Goal: Navigation & Orientation: Go to known website

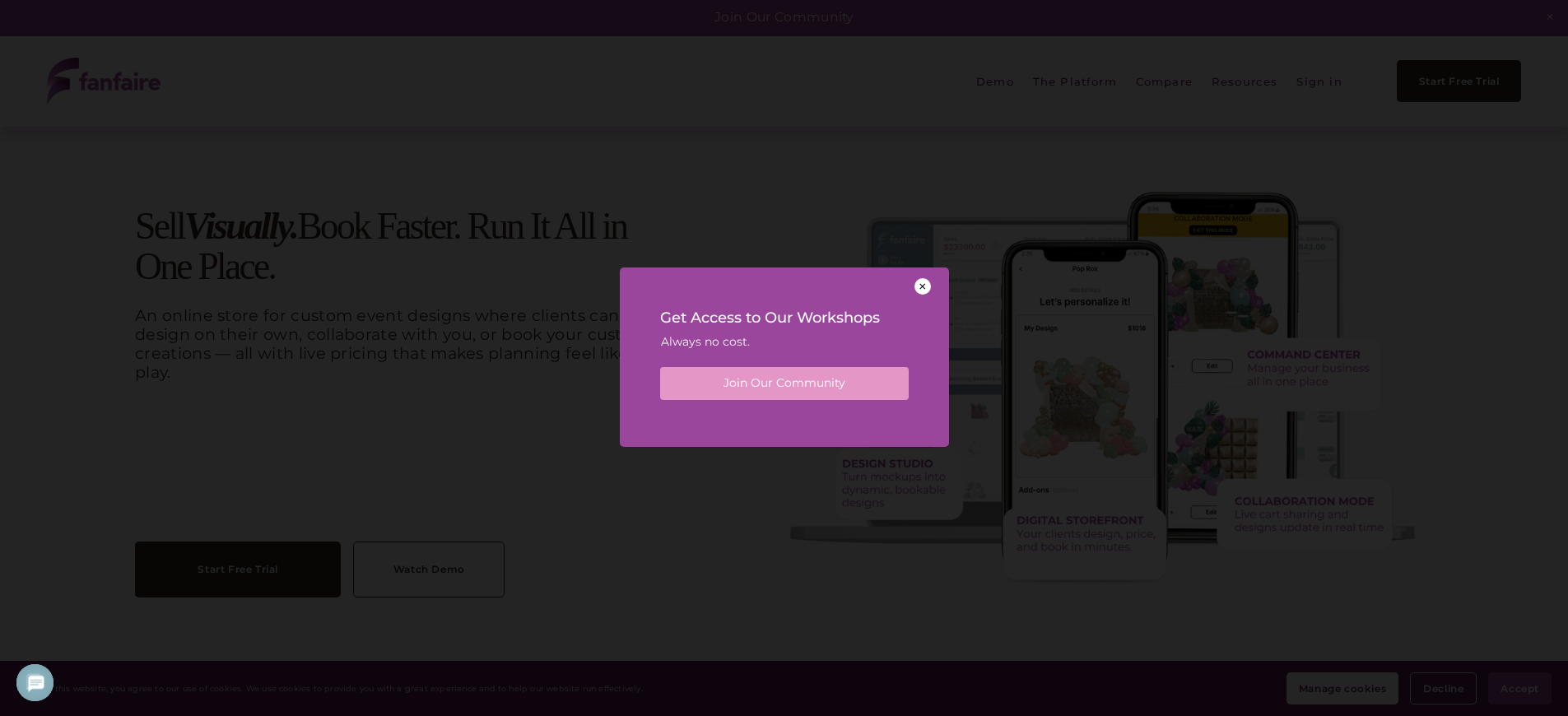
click at [457, 422] on div at bounding box center [784, 358] width 1568 height 716
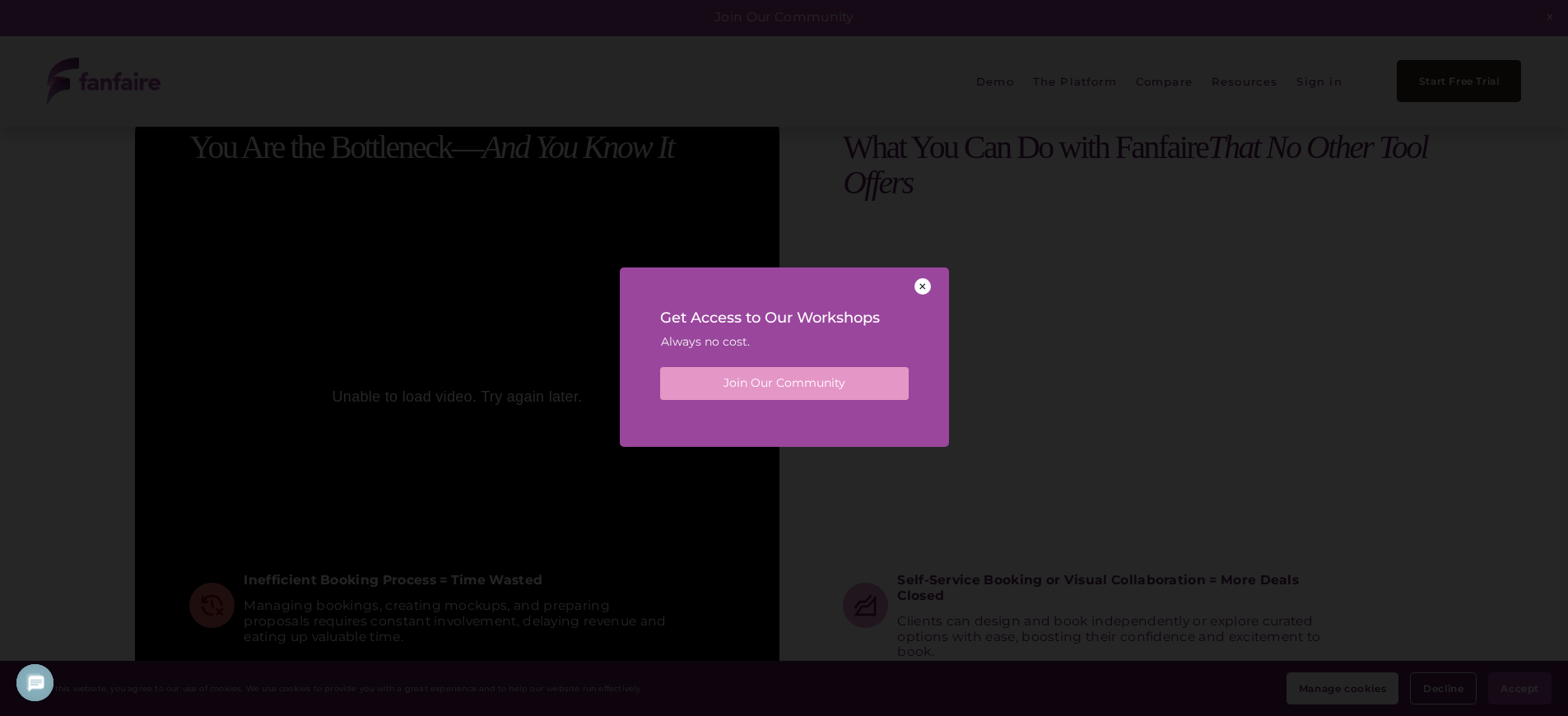
click at [784, 421] on div "Get Access to Our Workshops Always no cost. Join Our Community" at bounding box center [784, 351] width 330 height 168
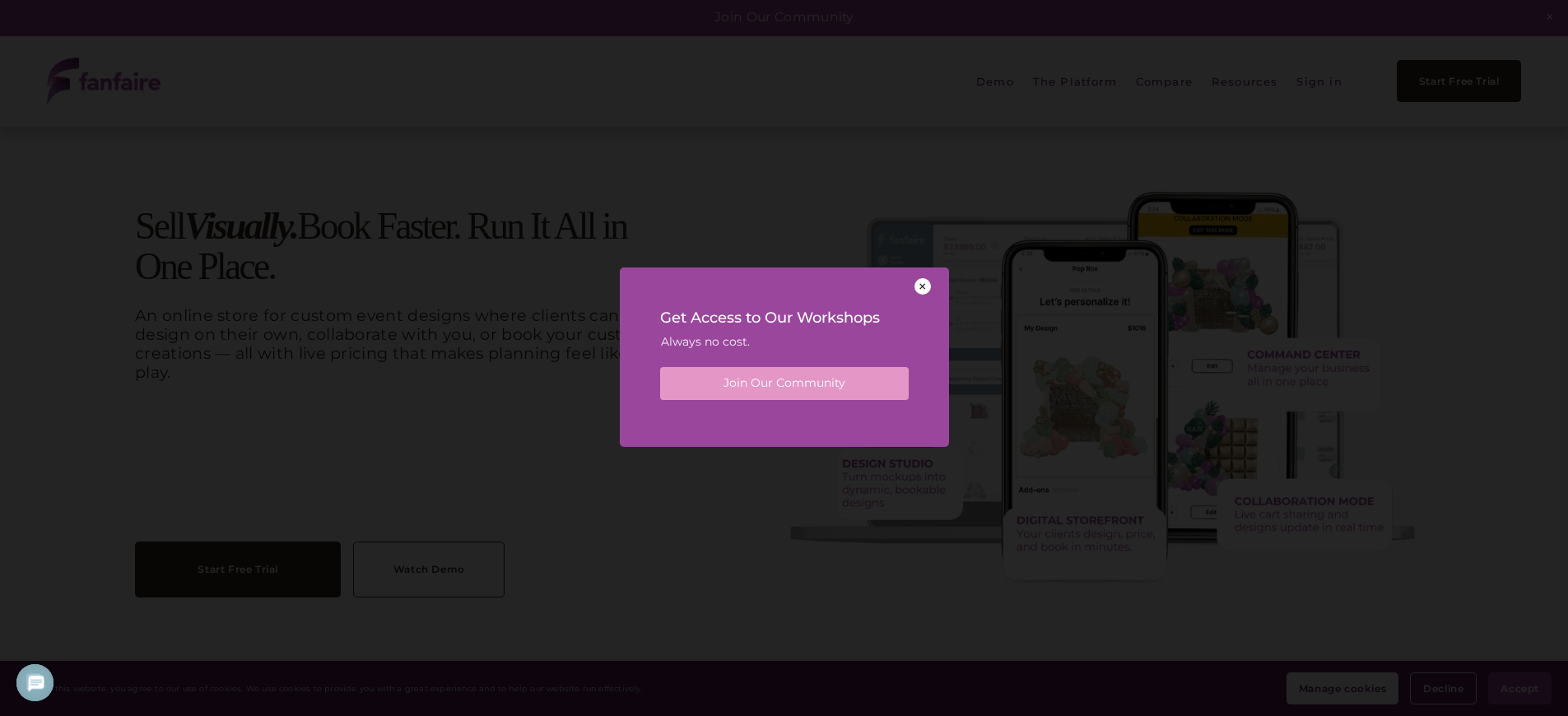
click at [784, 421] on div "Get Access to Our Workshops Always no cost. Join Our Community" at bounding box center [784, 351] width 330 height 168
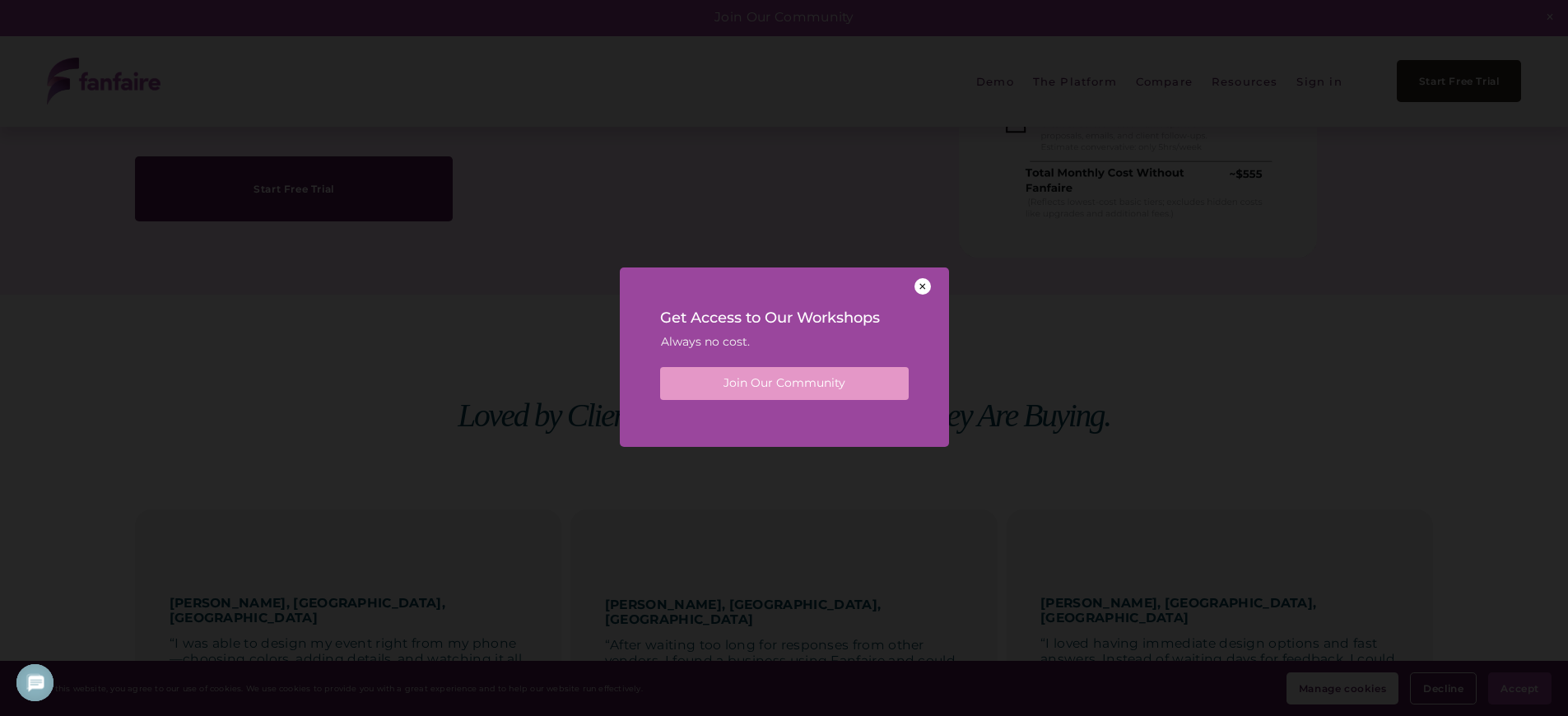
click at [784, 421] on div "Get Access to Our Workshops Always no cost. Join Our Community" at bounding box center [784, 351] width 330 height 168
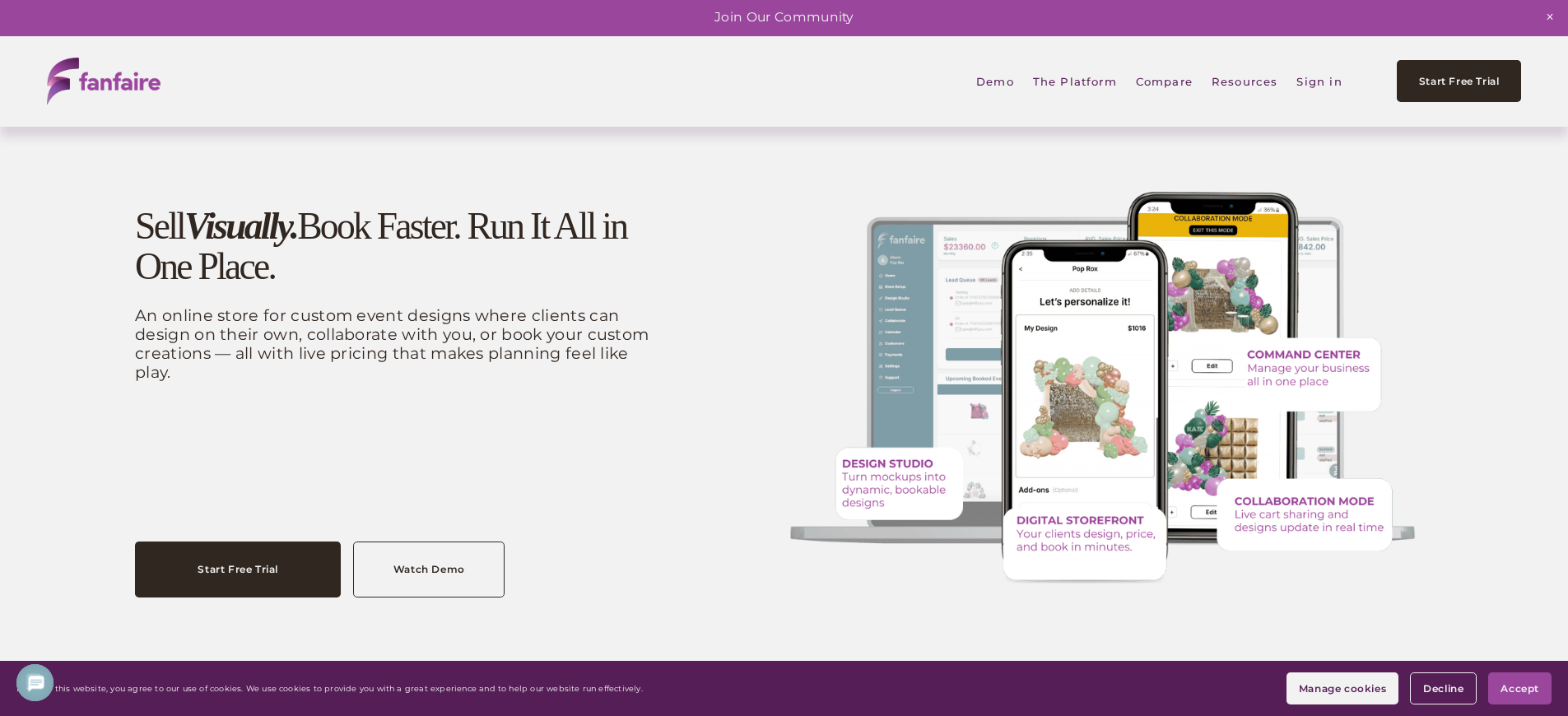
click at [1520, 688] on span "Accept" at bounding box center [1519, 688] width 38 height 13
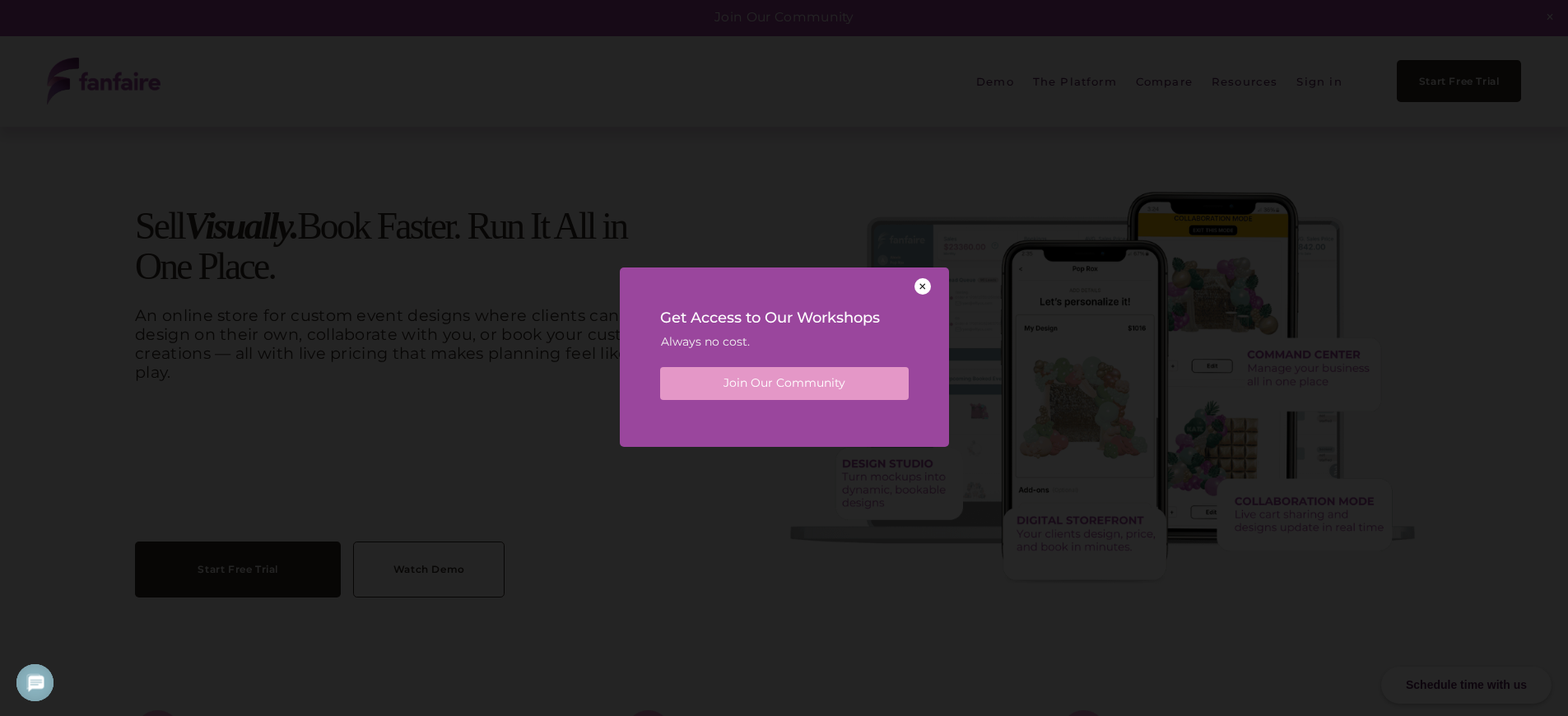
click at [784, 421] on div "Get Access to Our Workshops Always no cost. Join Our Community" at bounding box center [784, 351] width 330 height 168
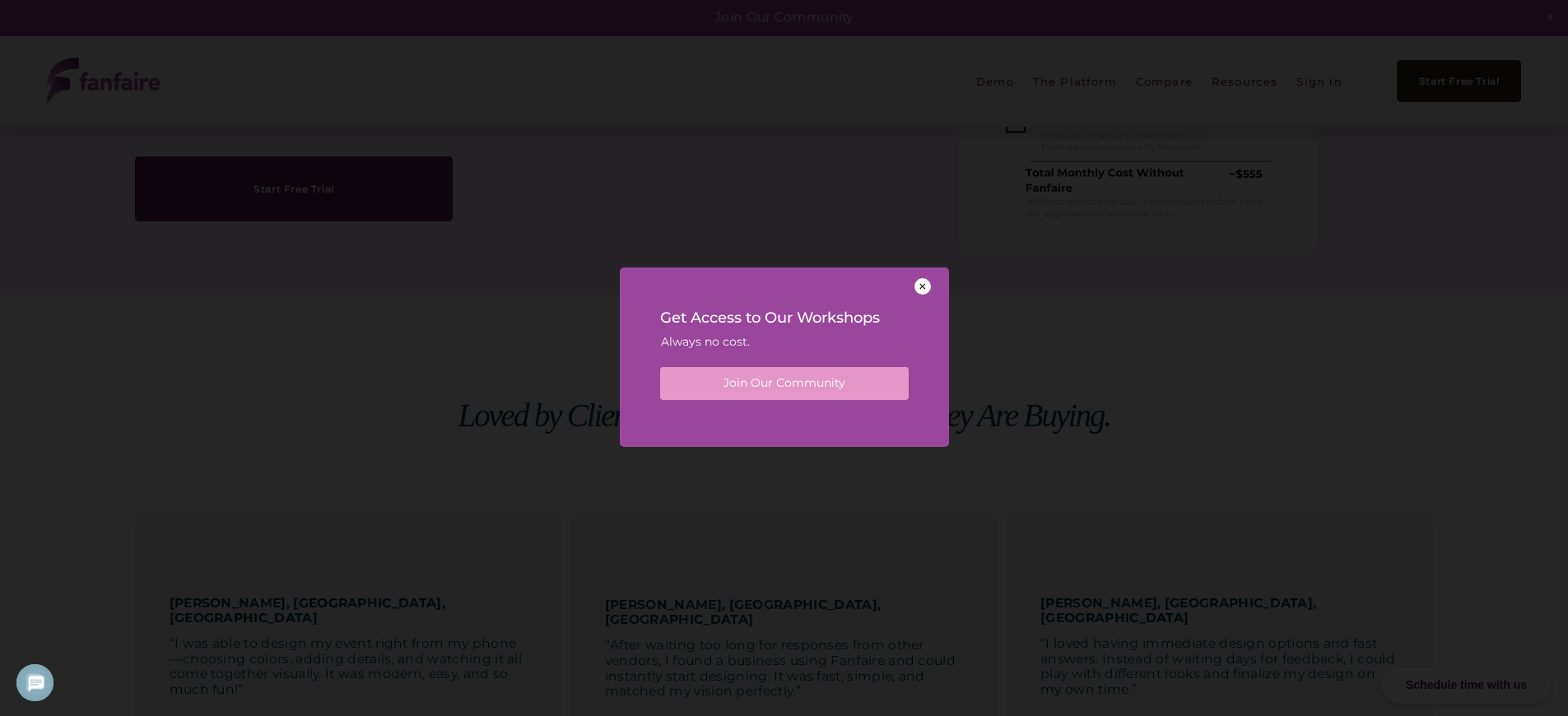
click at [784, 421] on div "Get Access to Our Workshops Always no cost. Join Our Community" at bounding box center [784, 351] width 330 height 168
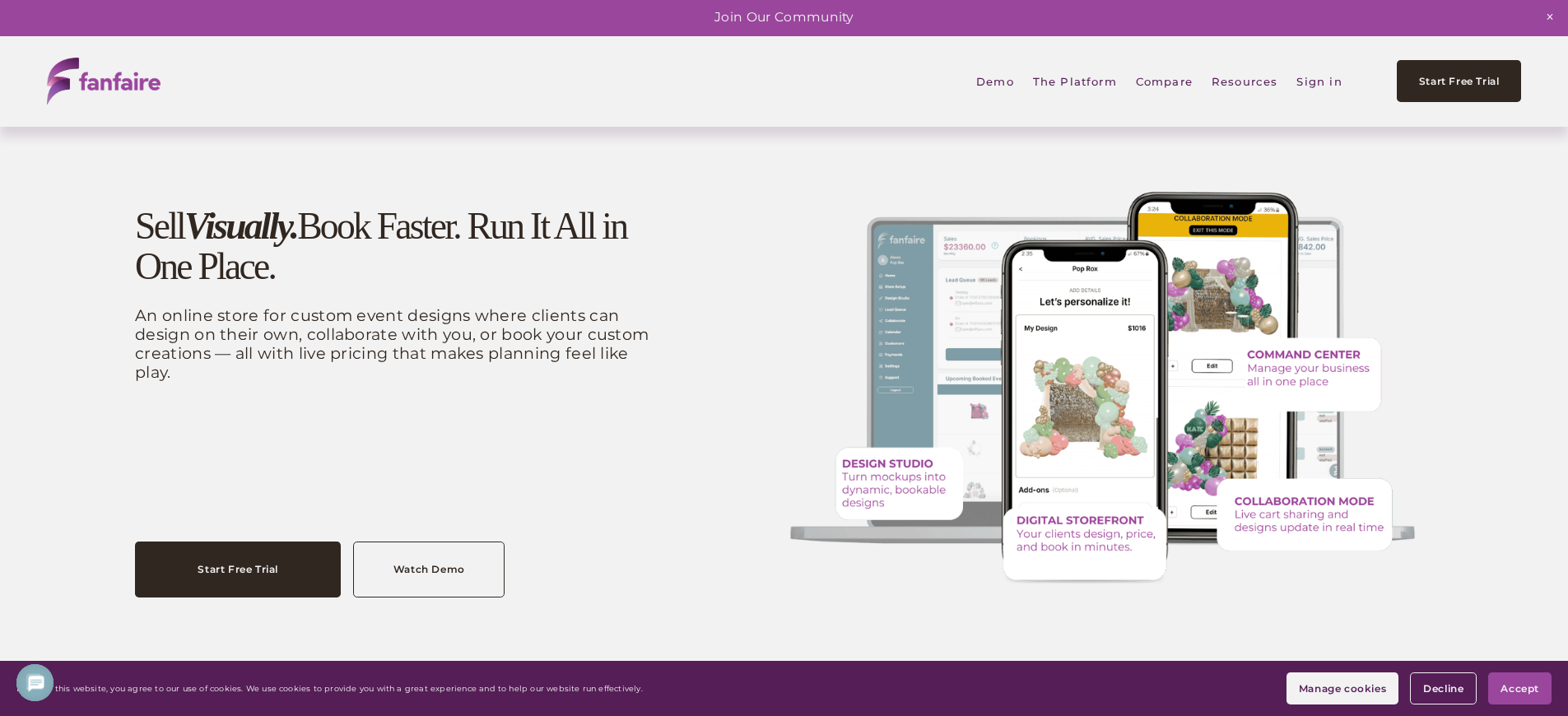
click at [1317, 82] on link "Sign in" at bounding box center [1319, 82] width 45 height 37
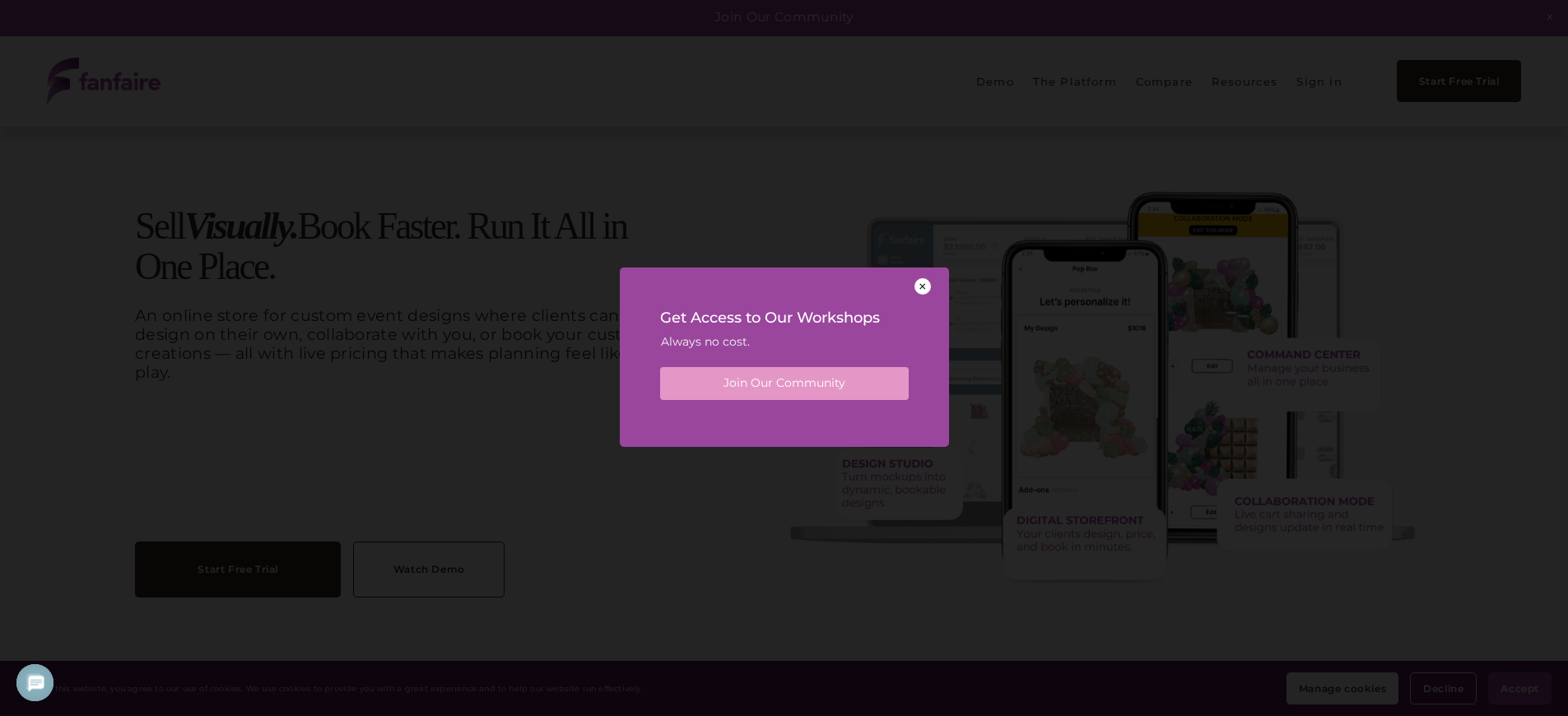
click at [784, 421] on div "Get Access to Our Workshops Always no cost. Join Our Community" at bounding box center [784, 351] width 330 height 168
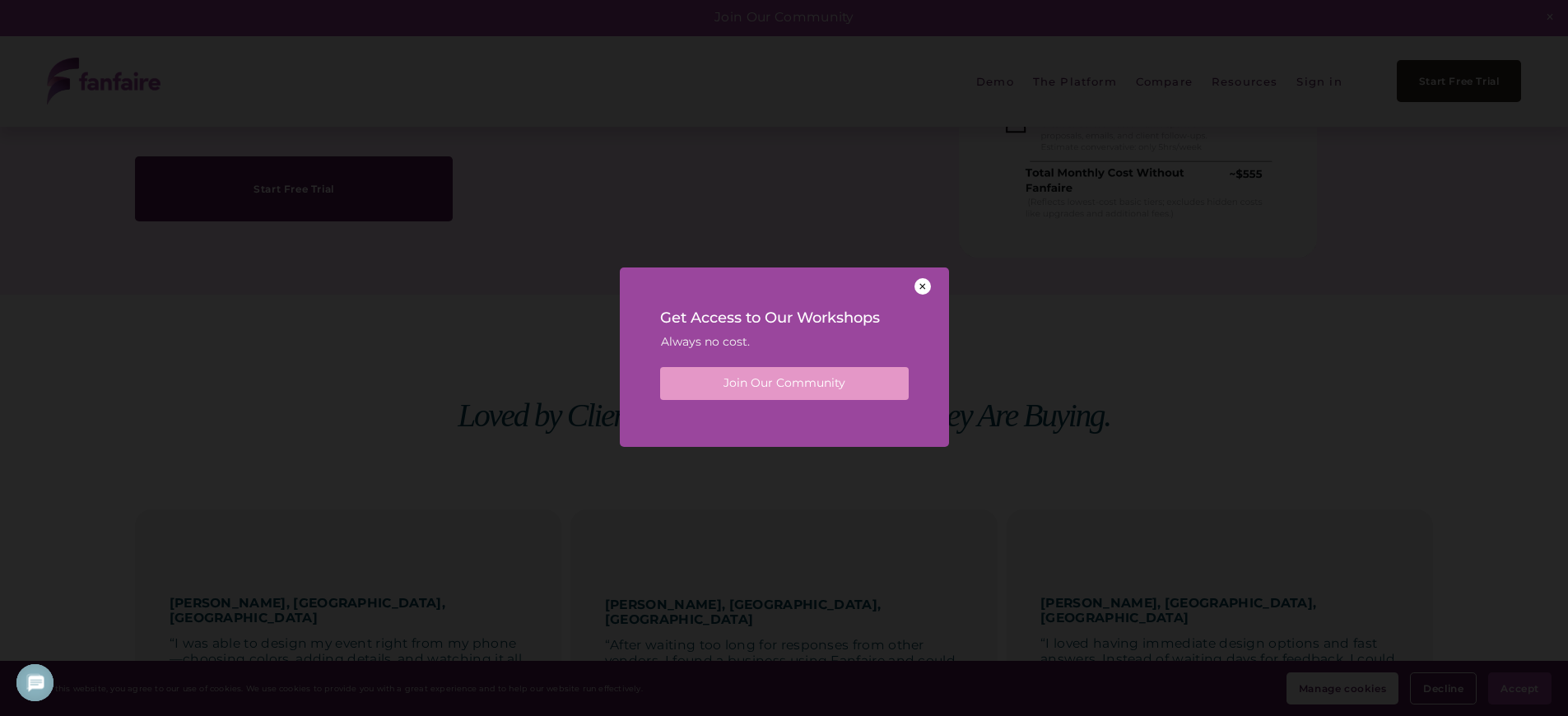
click at [784, 421] on div "Get Access to Our Workshops Always no cost. Join Our Community" at bounding box center [784, 351] width 330 height 168
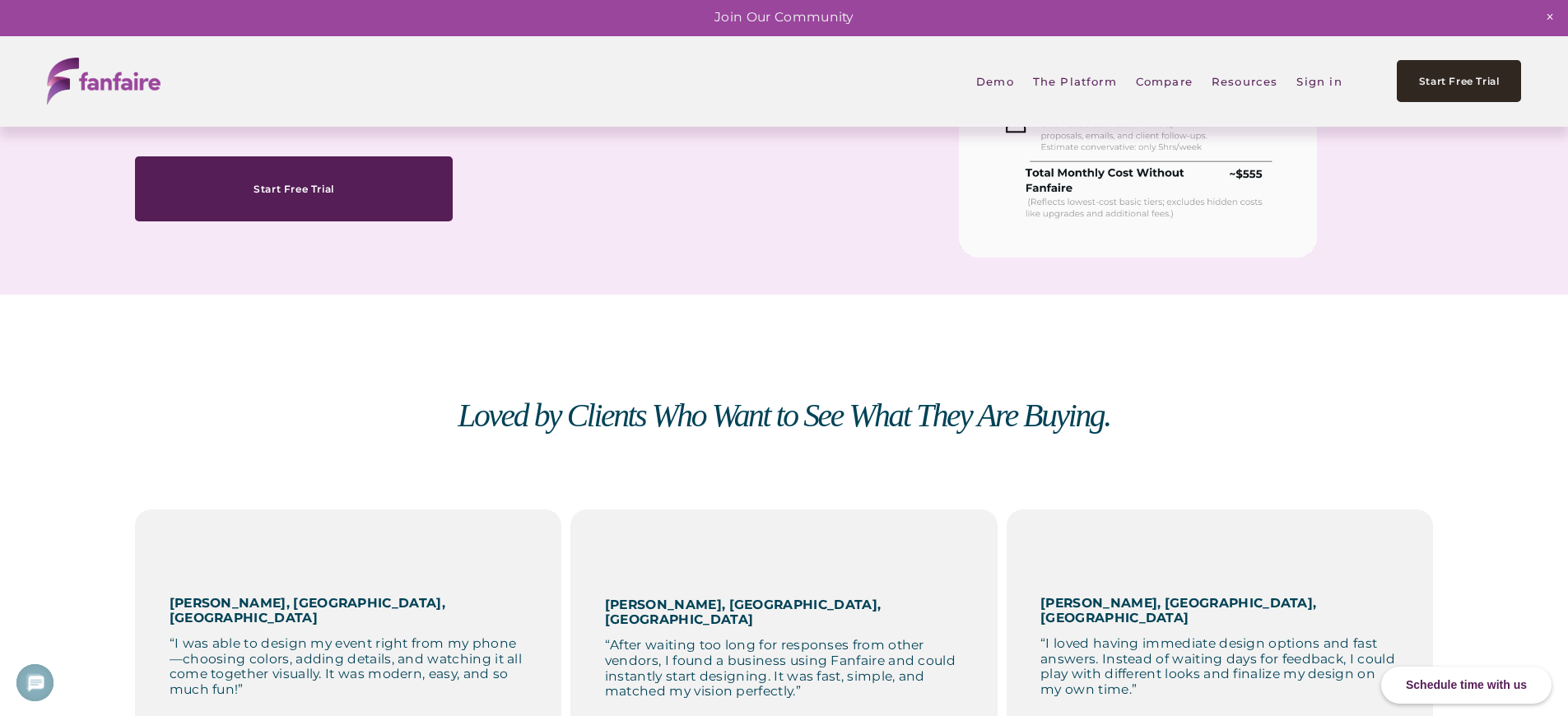
click at [784, 421] on em "Loved by Clients Who Want to See What They Are Buying." at bounding box center [783, 415] width 652 height 36
